Goal: Information Seeking & Learning: Find specific page/section

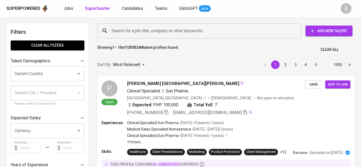
click at [131, 33] on input "Search for a job title, company or other keywords" at bounding box center [200, 31] width 180 height 10
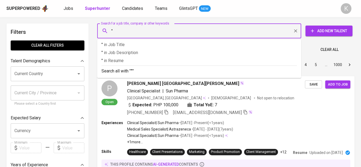
paste input "Pelindo Husada Citra"
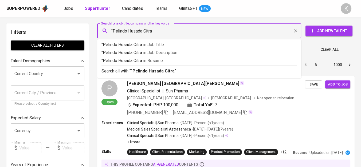
type input ""Pelindo Husada Citra""
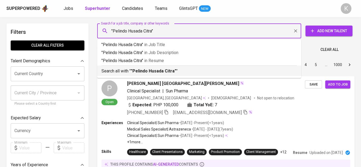
click at [148, 72] on b ""Pelindo Husada Citra"" at bounding box center [153, 71] width 45 height 5
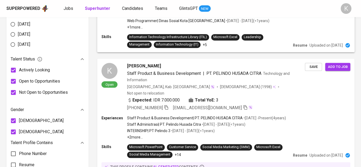
scroll to position [296, 0]
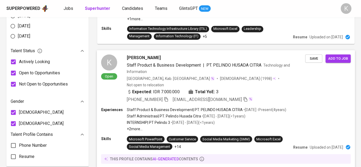
click at [165, 97] on icon "button" at bounding box center [166, 99] width 4 height 5
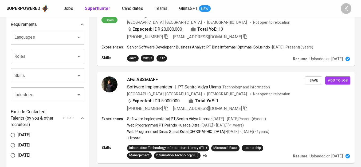
scroll to position [0, 0]
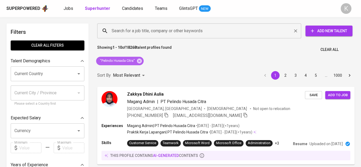
drag, startPoint x: 141, startPoint y: 60, endPoint x: 130, endPoint y: 30, distance: 31.2
click at [141, 60] on icon at bounding box center [139, 60] width 5 height 5
click at [136, 30] on input "Search for a job title, company or other keywords" at bounding box center [200, 31] width 180 height 10
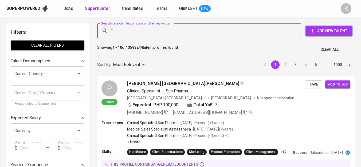
paste input "SIAN INDUSTRIAL GARMEN"
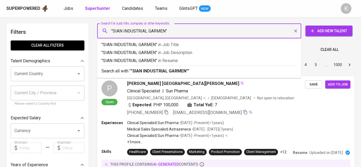
click at [113, 33] on input ""SIAN INDUSTRIAL GARMEN"" at bounding box center [200, 31] width 180 height 10
type input ""ASIAN INDUSTRIAL GARMEN""
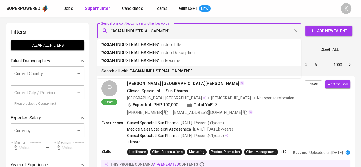
click at [160, 72] on b ""ASIAN INDUSTRIAL GARMEN"" at bounding box center [161, 71] width 60 height 5
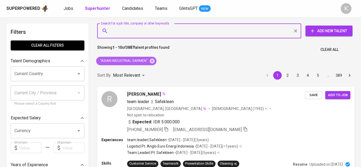
drag, startPoint x: 150, startPoint y: 62, endPoint x: 171, endPoint y: 0, distance: 65.0
click at [150, 62] on icon at bounding box center [152, 60] width 5 height 5
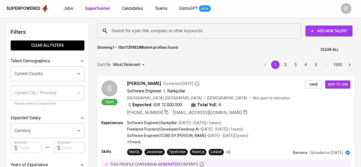
click at [178, 31] on input "Search for a job title, company or other keywords" at bounding box center [200, 31] width 180 height 10
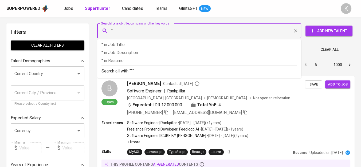
paste input "[PERSON_NAME]"
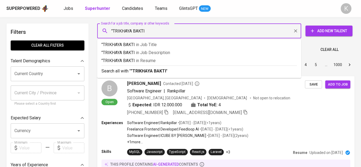
type input ""TRIKHAYA BAKTI""
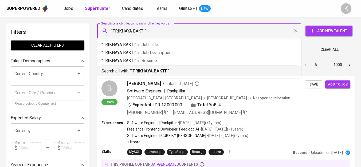
click at [157, 71] on b ""TRIKHAYA BAKTI"" at bounding box center [149, 71] width 37 height 5
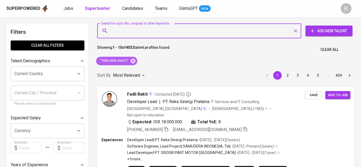
drag, startPoint x: 131, startPoint y: 62, endPoint x: 170, endPoint y: 0, distance: 73.1
click at [131, 62] on icon at bounding box center [133, 61] width 6 height 6
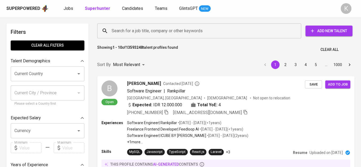
click at [161, 34] on input "Search for a job title, company or other keywords" at bounding box center [200, 31] width 180 height 10
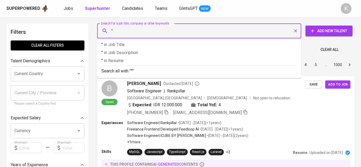
paste input "[URL][DOMAIN_NAME]"
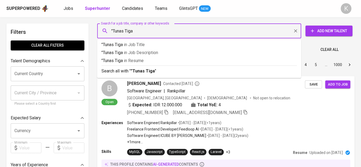
type input ""Tunas Tiga""
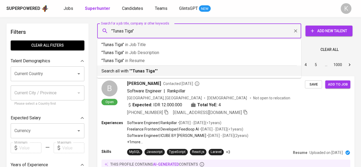
click at [153, 68] on p "Search all with " "Tunas Tiga" "" at bounding box center [198, 71] width 195 height 6
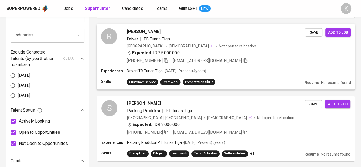
scroll to position [267, 0]
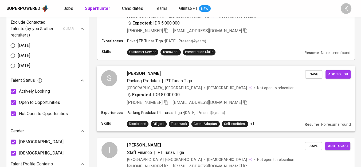
click at [168, 102] on icon "button" at bounding box center [166, 102] width 5 height 5
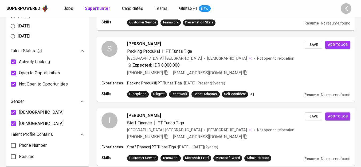
scroll to position [0, 0]
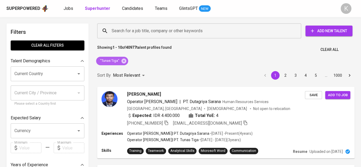
drag, startPoint x: 123, startPoint y: 61, endPoint x: 137, endPoint y: 12, distance: 50.8
click at [123, 61] on icon at bounding box center [124, 61] width 6 height 6
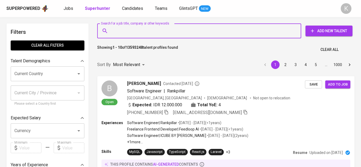
click at [137, 31] on input "Search for a job title, company or other keywords" at bounding box center [200, 31] width 180 height 10
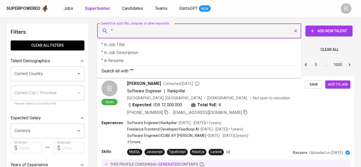
paste input "[PERSON_NAME]"
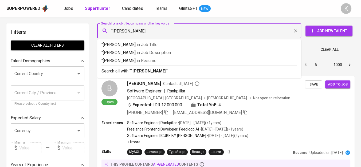
type input ""[PERSON_NAME]""
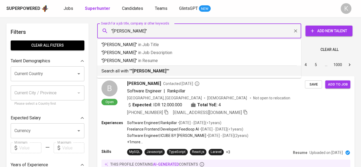
click at [150, 69] on b ""[PERSON_NAME]"" at bounding box center [149, 71] width 37 height 5
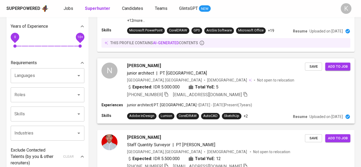
scroll to position [148, 0]
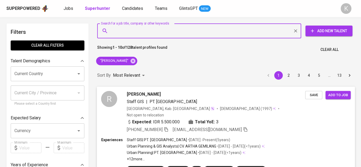
scroll to position [59, 0]
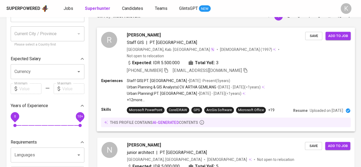
click at [167, 68] on icon "button" at bounding box center [166, 70] width 5 height 5
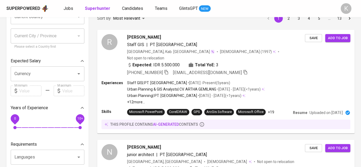
scroll to position [0, 0]
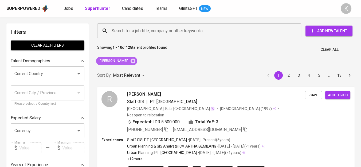
drag, startPoint x: 129, startPoint y: 59, endPoint x: 151, endPoint y: 3, distance: 60.1
click at [130, 59] on icon at bounding box center [132, 60] width 5 height 5
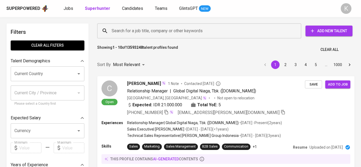
click at [148, 30] on input "Search for a job title, company or other keywords" at bounding box center [200, 31] width 180 height 10
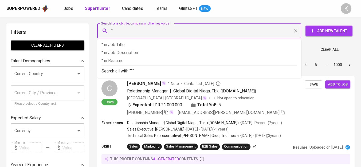
paste input "TKG Taekwang Indonesia"
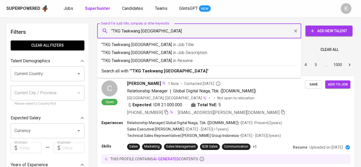
type input ""TKG Taekwang Indonesia""
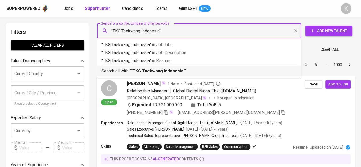
drag, startPoint x: 147, startPoint y: 71, endPoint x: 216, endPoint y: 94, distance: 72.7
click at [147, 71] on b ""TKG Taekwang Indonesia"" at bounding box center [158, 71] width 54 height 5
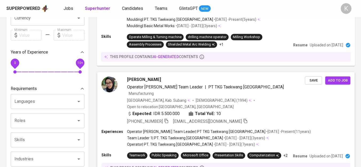
scroll to position [118, 0]
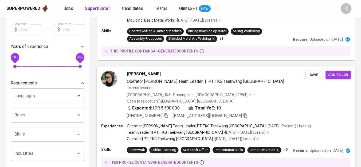
click at [167, 113] on icon "button" at bounding box center [166, 115] width 5 height 5
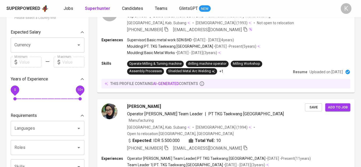
scroll to position [0, 0]
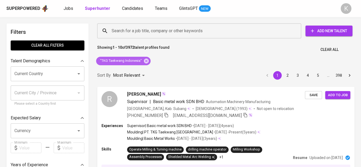
drag, startPoint x: 145, startPoint y: 60, endPoint x: 183, endPoint y: 0, distance: 71.3
click at [145, 60] on icon at bounding box center [146, 60] width 5 height 5
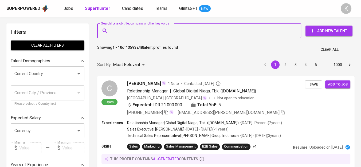
drag, startPoint x: 149, startPoint y: 27, endPoint x: 127, endPoint y: 28, distance: 22.2
click at [127, 28] on input "Search for a job title, company or other keywords" at bounding box center [200, 31] width 180 height 10
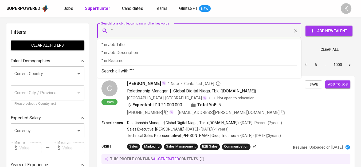
paste input "PT Jhonlin Batu Mandiri"
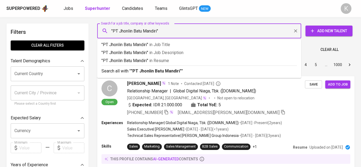
click at [119, 31] on input ""PT Jhonlin Batu Mandiri"" at bounding box center [200, 31] width 180 height 10
type input ""Jhonlin Batu Mandiri""
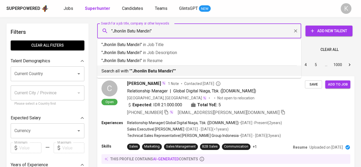
click at [151, 70] on b ""Jhonlin Batu Mandiri"" at bounding box center [153, 71] width 44 height 5
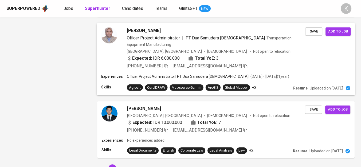
scroll to position [697, 0]
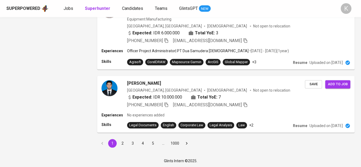
drag, startPoint x: 124, startPoint y: 143, endPoint x: 215, endPoint y: 81, distance: 110.2
click at [124, 143] on button "2" at bounding box center [122, 143] width 9 height 9
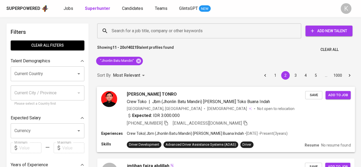
click at [167, 121] on icon "button" at bounding box center [166, 123] width 4 height 5
click at [168, 122] on icon "button" at bounding box center [166, 123] width 4 height 5
click at [138, 62] on icon at bounding box center [139, 61] width 6 height 6
click at [112, 143] on div "SURYA RAHMAT TONRO Crew Toko | Jbm (Jhonlin Batu Mandiri) Dan Toko Buana Indah …" at bounding box center [226, 120] width 264 height 72
